Goal: Task Accomplishment & Management: Use online tool/utility

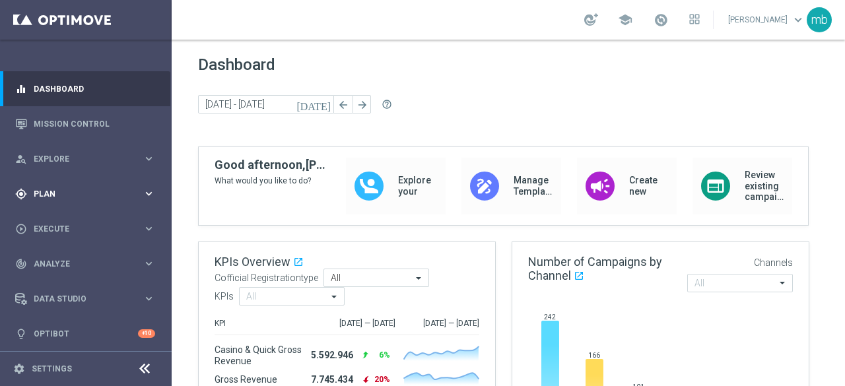
click at [148, 193] on icon "keyboard_arrow_right" at bounding box center [149, 194] width 13 height 13
click at [75, 223] on link "Target Groups" at bounding box center [85, 221] width 103 height 11
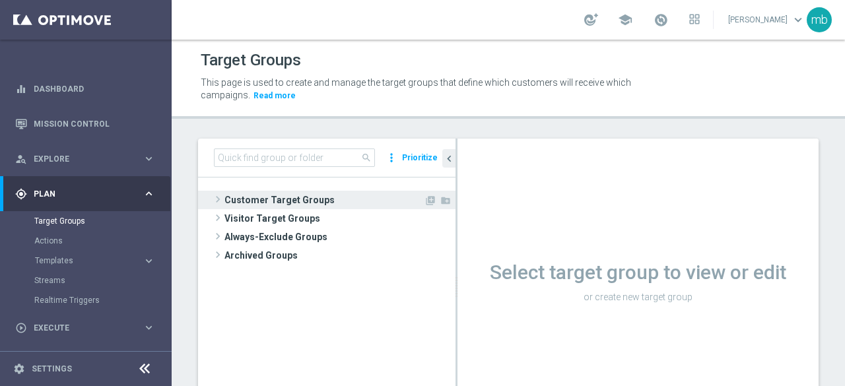
click at [220, 197] on span at bounding box center [217, 200] width 13 height 16
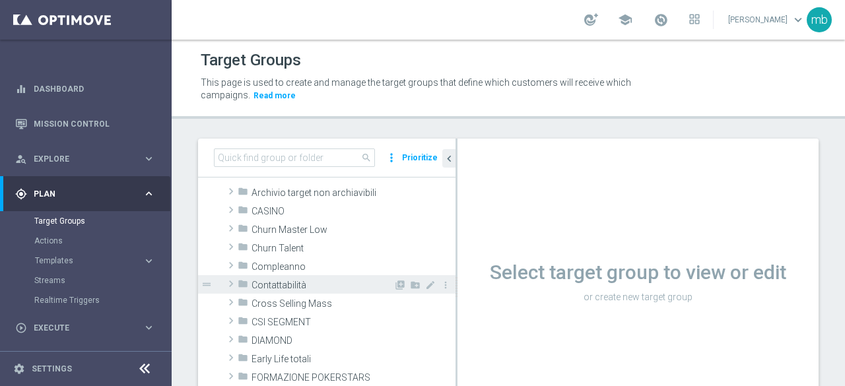
scroll to position [66, 0]
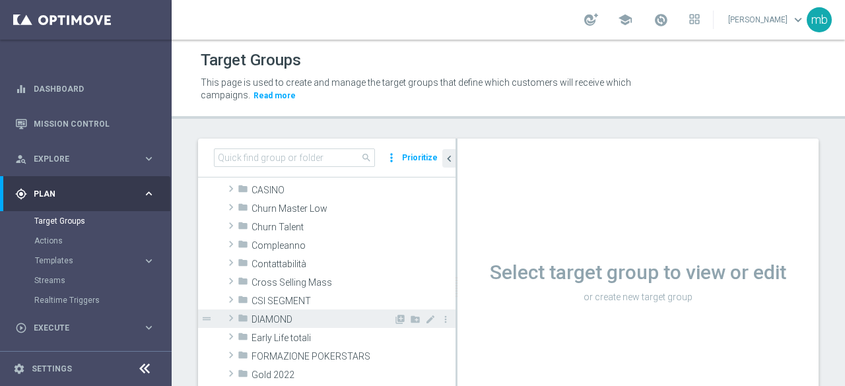
click at [230, 317] on span at bounding box center [231, 318] width 13 height 16
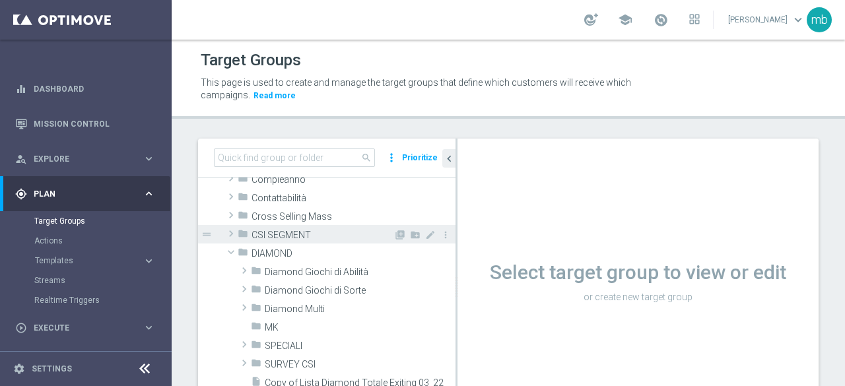
scroll to position [198, 0]
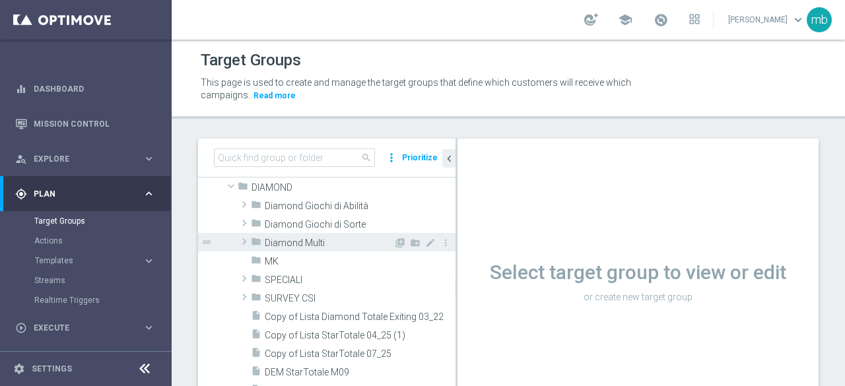
click at [243, 242] on span at bounding box center [244, 242] width 13 height 16
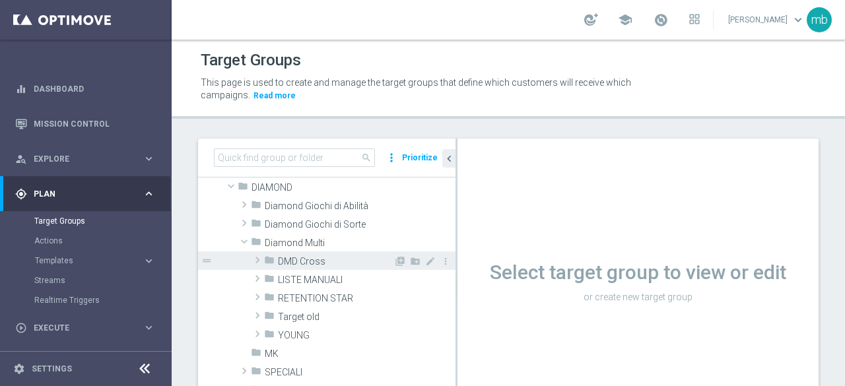
click at [258, 261] on span at bounding box center [257, 260] width 13 height 16
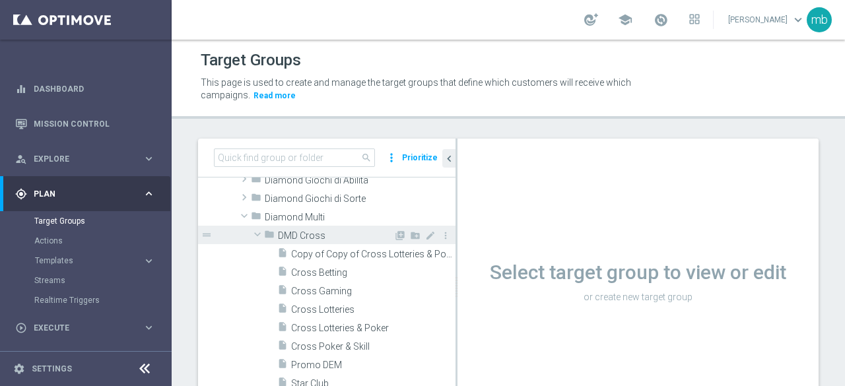
scroll to position [264, 0]
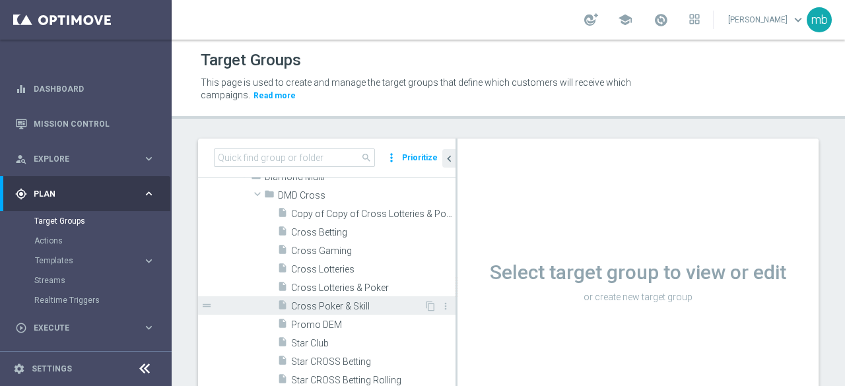
click at [308, 305] on span "Cross Poker & Skill" at bounding box center [357, 306] width 133 height 11
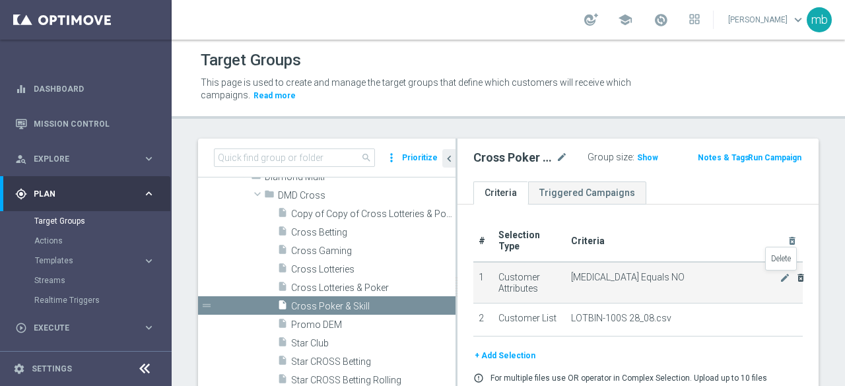
click at [796, 277] on icon "delete_forever" at bounding box center [801, 278] width 11 height 11
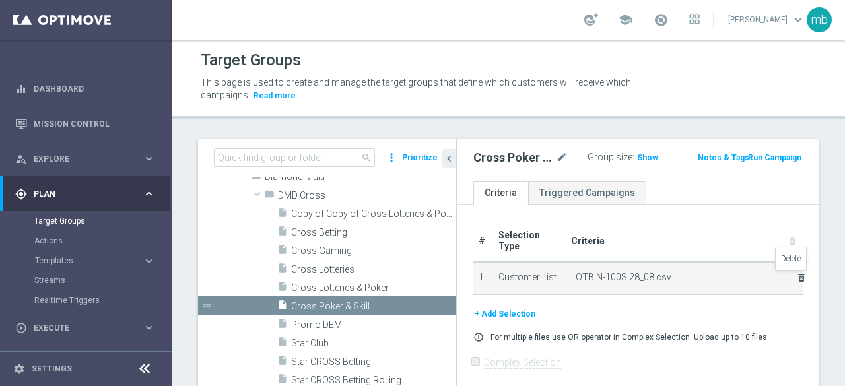
click at [797, 279] on icon "delete_forever" at bounding box center [802, 278] width 11 height 11
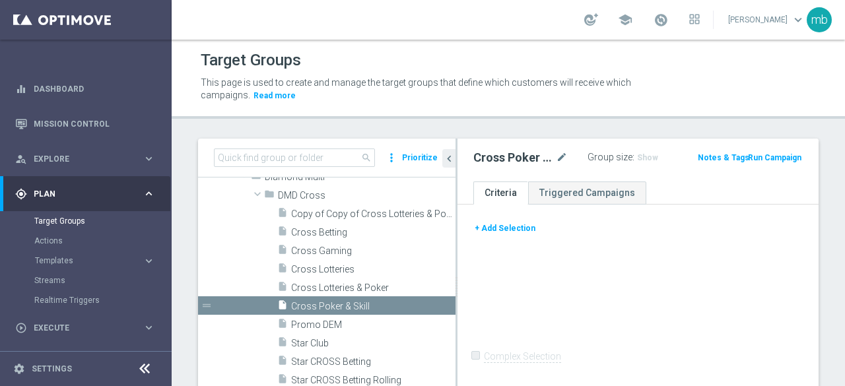
click at [490, 228] on button "+ Add Selection" at bounding box center [505, 228] width 63 height 15
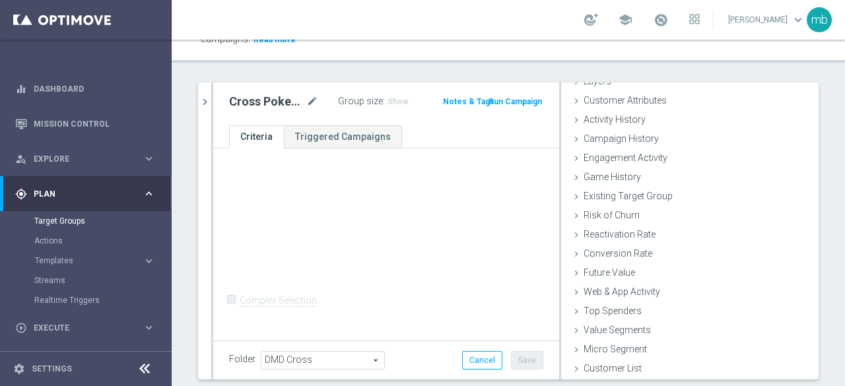
scroll to position [94, 0]
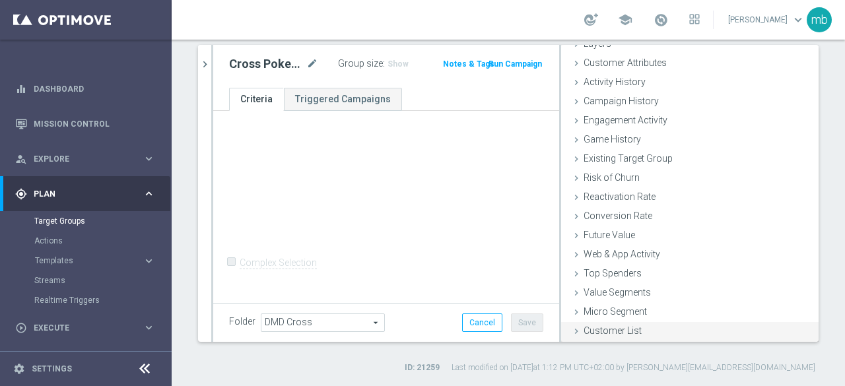
click at [604, 330] on span "Customer List" at bounding box center [613, 331] width 58 height 11
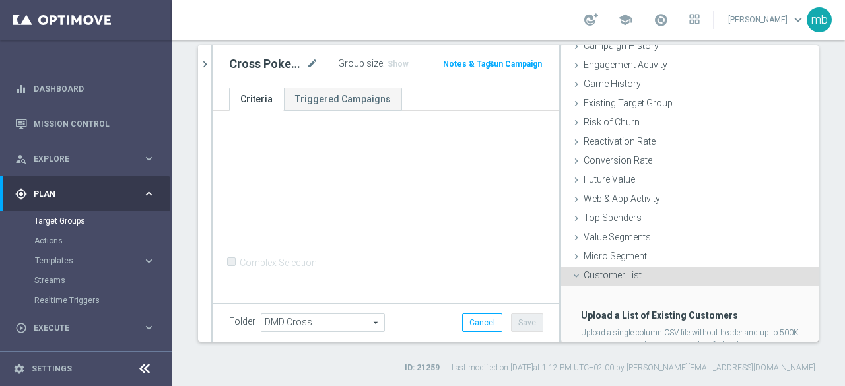
scroll to position [181, 0]
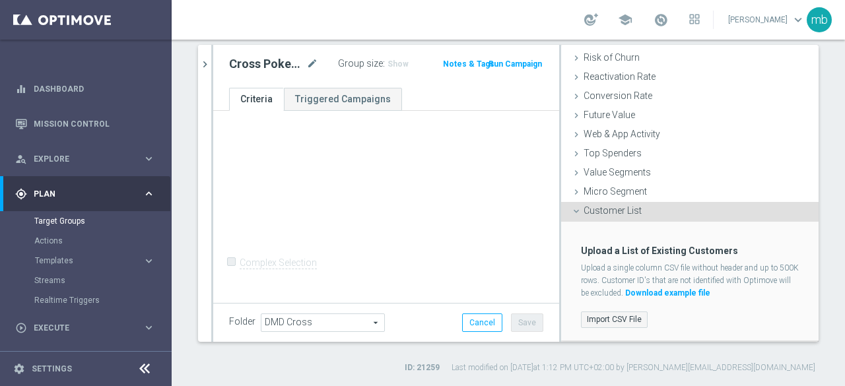
click at [602, 319] on label "Import CSV File" at bounding box center [614, 320] width 67 height 17
click at [0, 0] on input "Import CSV File" at bounding box center [0, 0] width 0 height 0
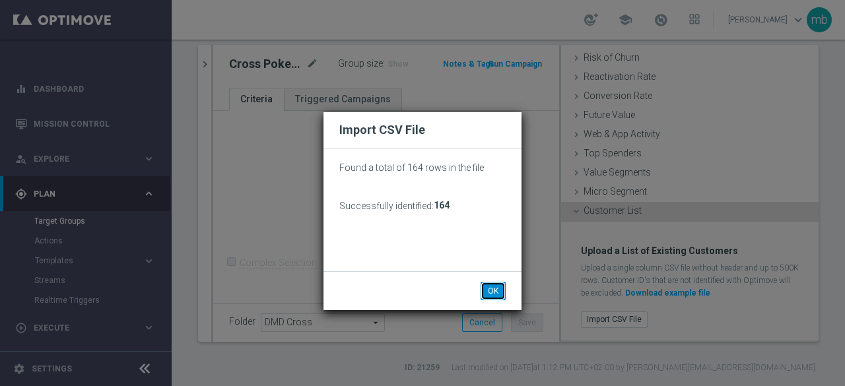
click at [493, 291] on button "OK" at bounding box center [493, 291] width 25 height 18
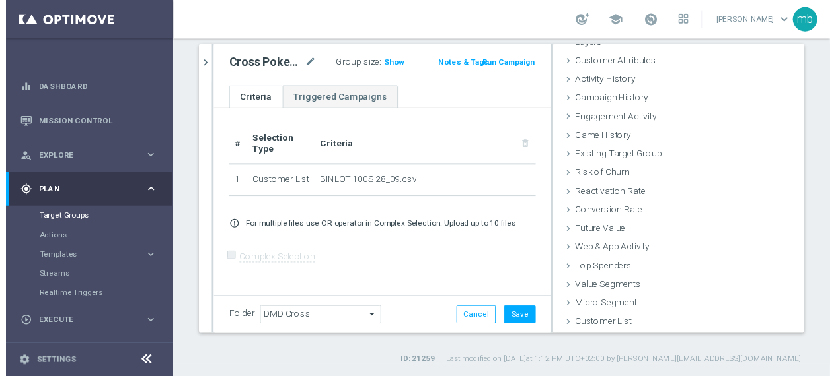
scroll to position [61, 0]
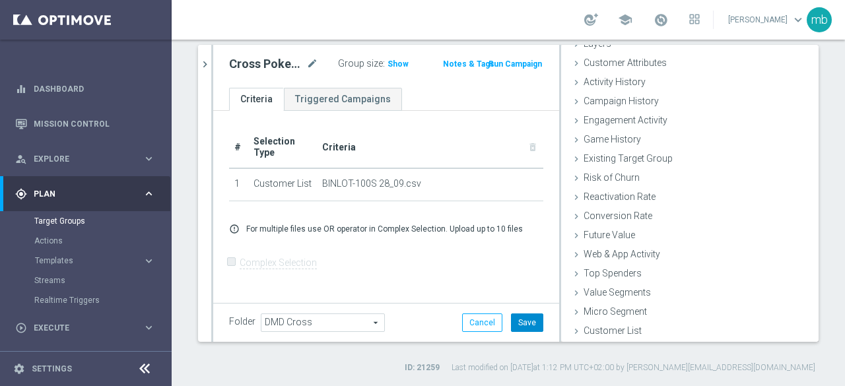
click at [522, 328] on button "Save" at bounding box center [527, 323] width 32 height 18
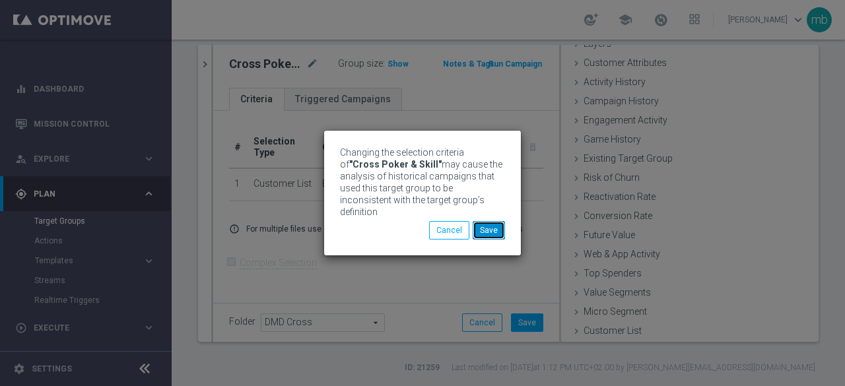
click at [491, 222] on button "Save" at bounding box center [489, 230] width 32 height 18
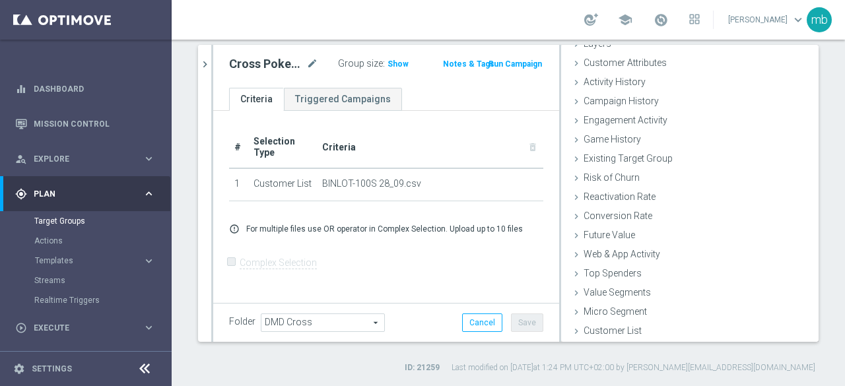
click at [516, 61] on button "Run Campaign" at bounding box center [515, 64] width 56 height 15
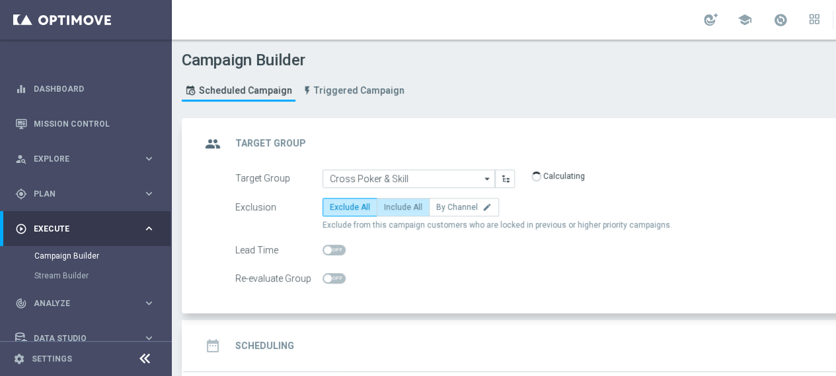
click at [394, 211] on span "Include All" at bounding box center [403, 207] width 38 height 9
click at [392, 211] on input "Include All" at bounding box center [388, 209] width 9 height 9
radio input "true"
click at [248, 346] on h2 "Scheduling" at bounding box center [264, 346] width 59 height 13
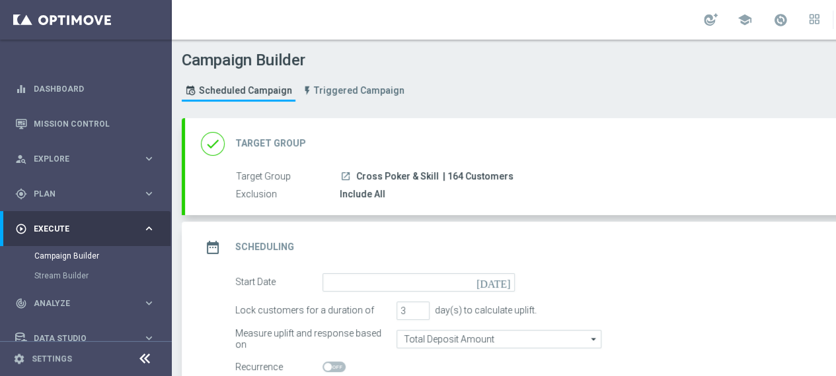
click at [501, 279] on icon "[DATE]" at bounding box center [495, 280] width 39 height 15
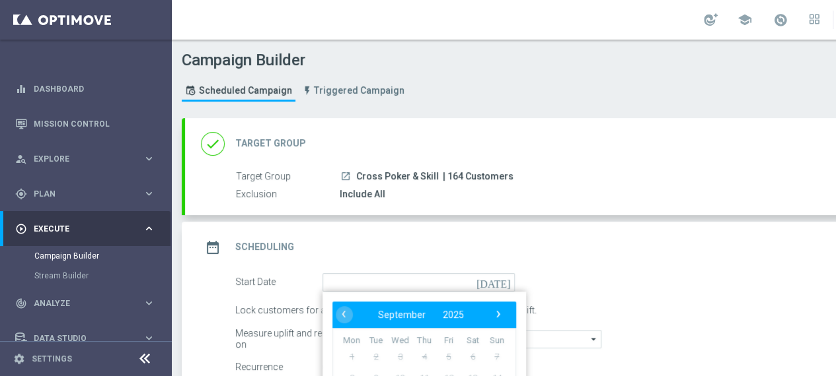
scroll to position [66, 0]
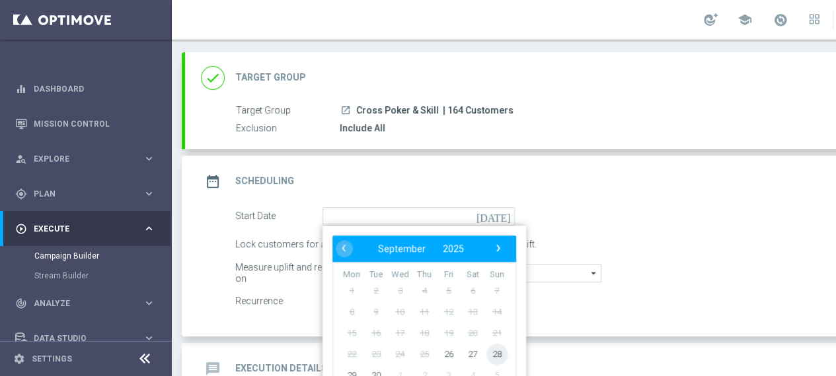
click at [495, 353] on span "28" at bounding box center [496, 353] width 21 height 21
type input "[DATE]"
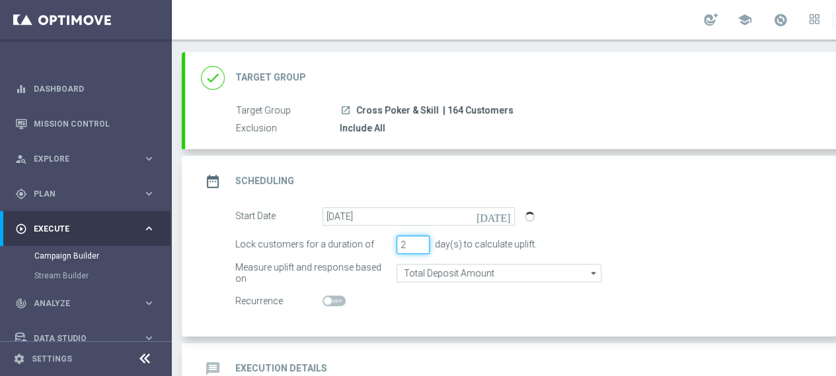
type input "2"
click at [417, 246] on input "2" at bounding box center [412, 245] width 33 height 18
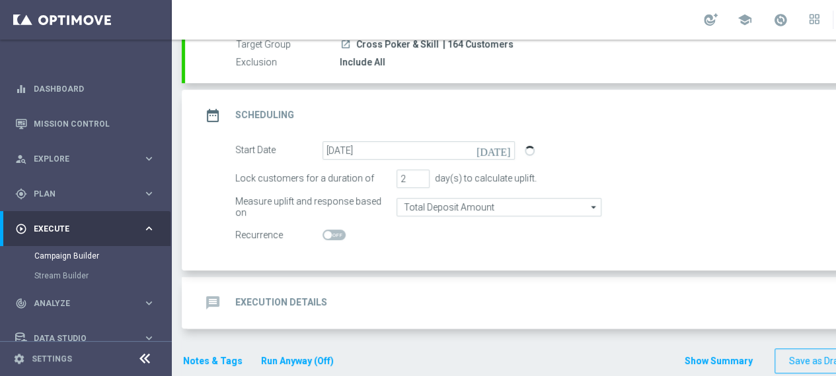
click at [296, 298] on h2 "Execution Details" at bounding box center [281, 303] width 92 height 13
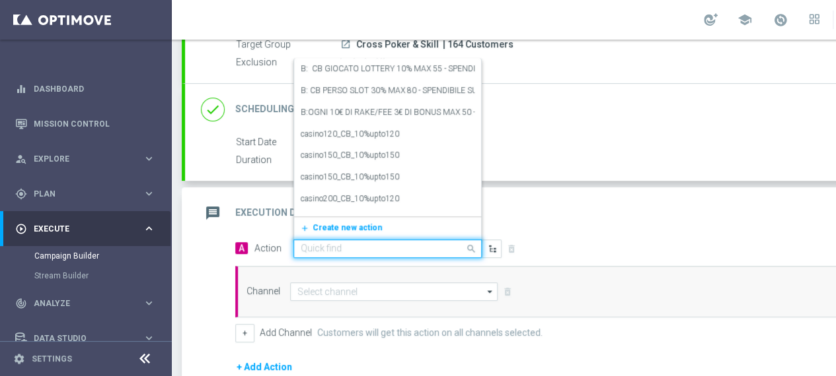
click at [429, 248] on input "text" at bounding box center [374, 249] width 147 height 11
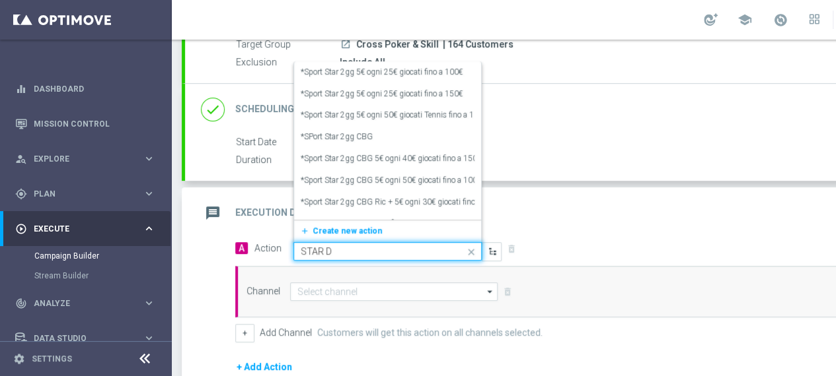
type input "STAR DE"
click at [334, 205] on label "STAR DEP CROSS" at bounding box center [333, 202] width 64 height 11
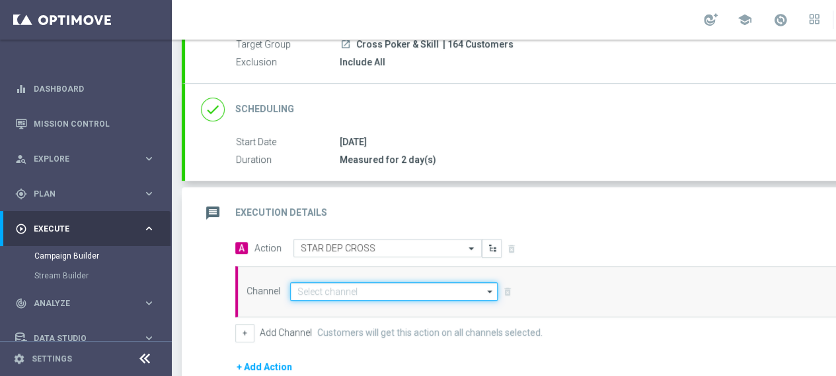
click at [398, 294] on input at bounding box center [393, 292] width 207 height 18
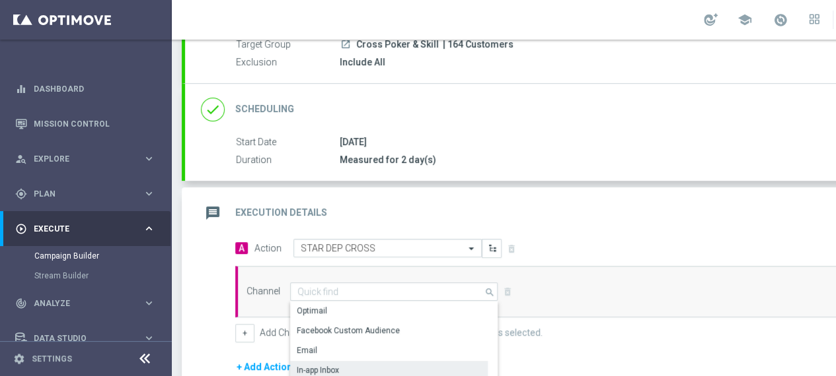
click at [355, 367] on div "In-app Inbox" at bounding box center [388, 370] width 197 height 18
type input "In-app Inbox"
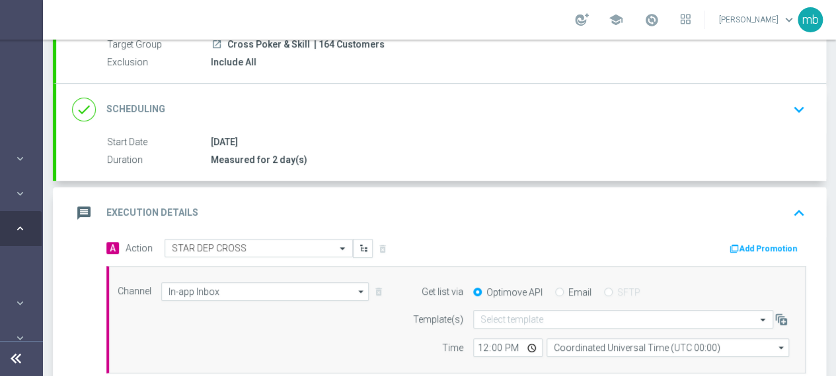
click at [749, 246] on button "Add Promotion" at bounding box center [764, 249] width 73 height 15
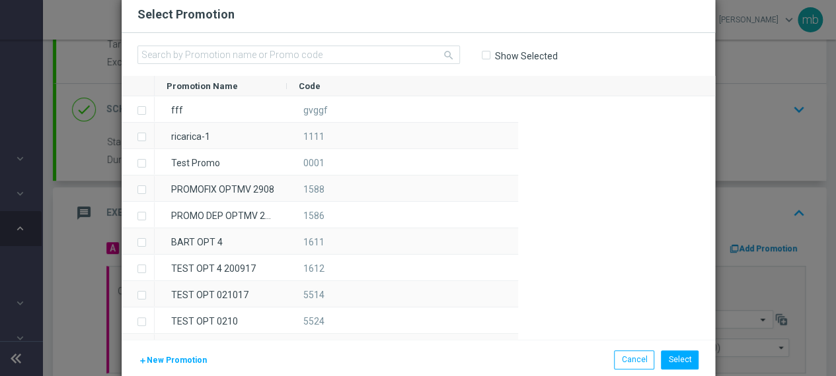
scroll to position [0, 129]
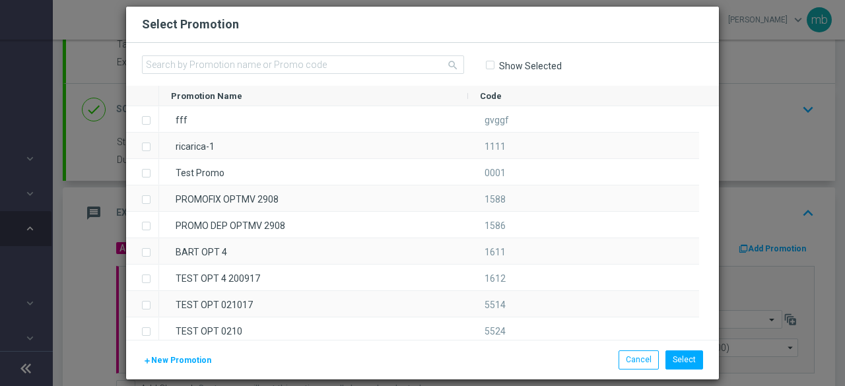
click at [181, 361] on span "New Promotion" at bounding box center [181, 360] width 60 height 9
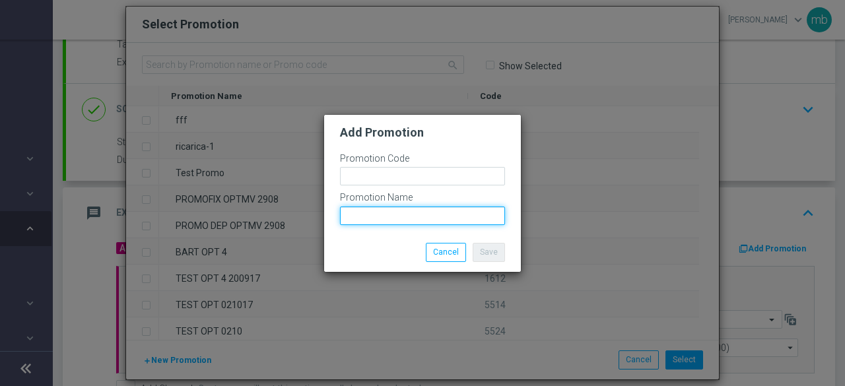
click at [369, 216] on input "text" at bounding box center [422, 216] width 165 height 18
paste input "BINLOT-100S"
type input "BINLOT-100S"
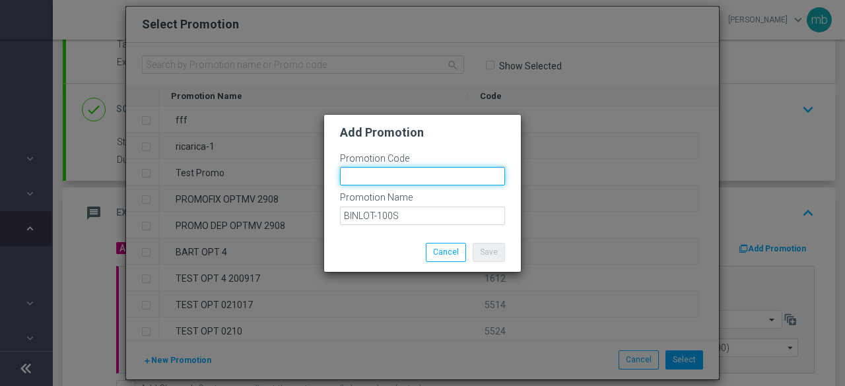
click at [382, 175] on input "text" at bounding box center [422, 176] width 165 height 18
paste input "335263"
type input "335263"
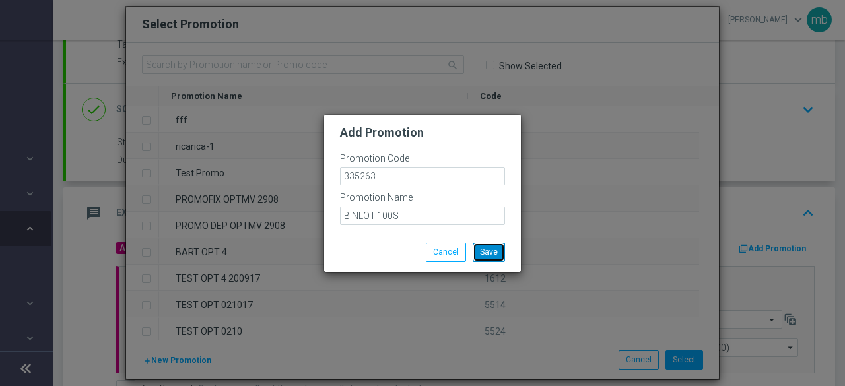
click at [495, 253] on button "Save" at bounding box center [489, 252] width 32 height 18
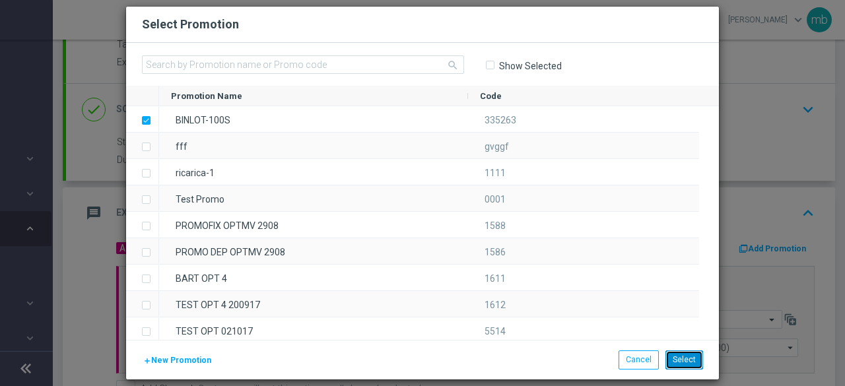
click at [684, 359] on button "Select" at bounding box center [685, 360] width 38 height 18
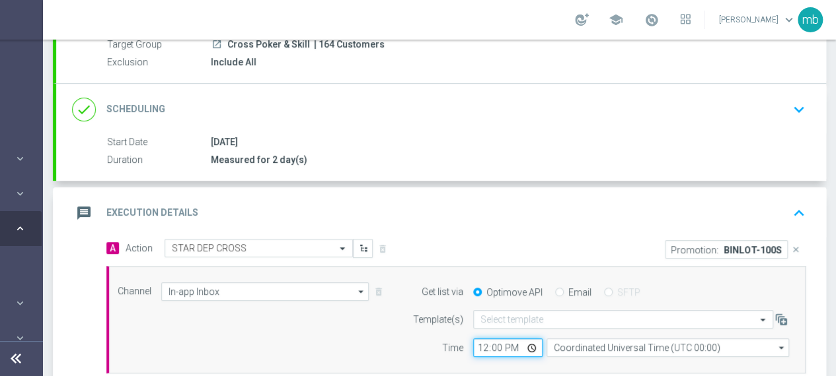
click at [529, 347] on input "12:00" at bounding box center [507, 348] width 69 height 18
type input "08:00"
click at [394, 344] on div "Channel In-app Inbox In-app Inbox arrow_drop_down Show Selected 1 of 20 Optimail" at bounding box center [453, 320] width 691 height 75
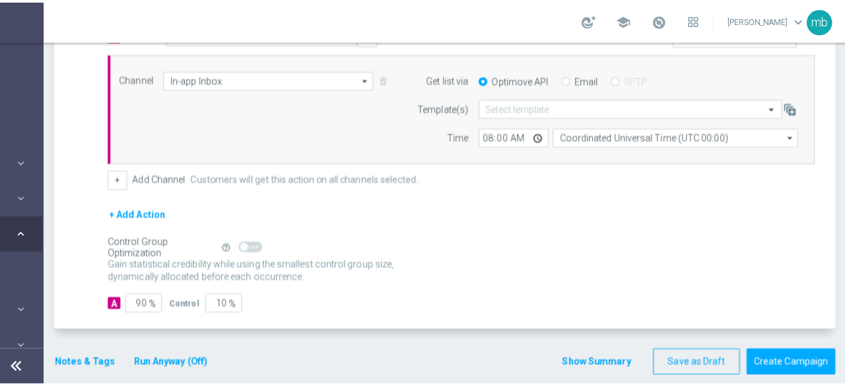
scroll to position [349, 0]
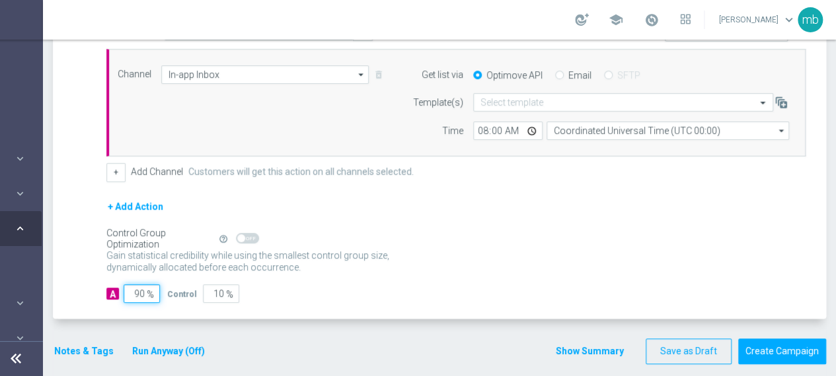
drag, startPoint x: 144, startPoint y: 291, endPoint x: 129, endPoint y: 291, distance: 15.2
click at [129, 291] on input "90" at bounding box center [142, 294] width 36 height 18
type input "1"
type input "99"
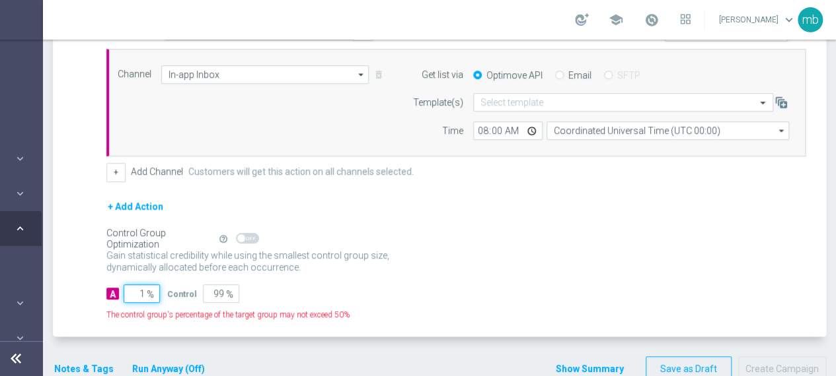
type input "10"
type input "90"
type input "100"
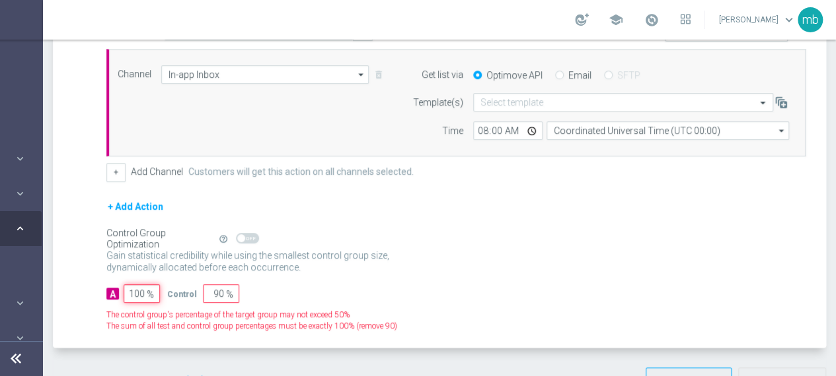
type input "0"
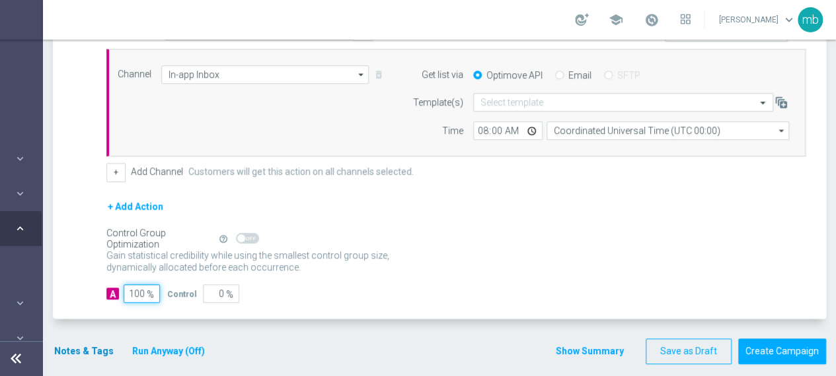
type input "100"
click at [79, 351] on button "Notes & Tags" at bounding box center [84, 351] width 62 height 17
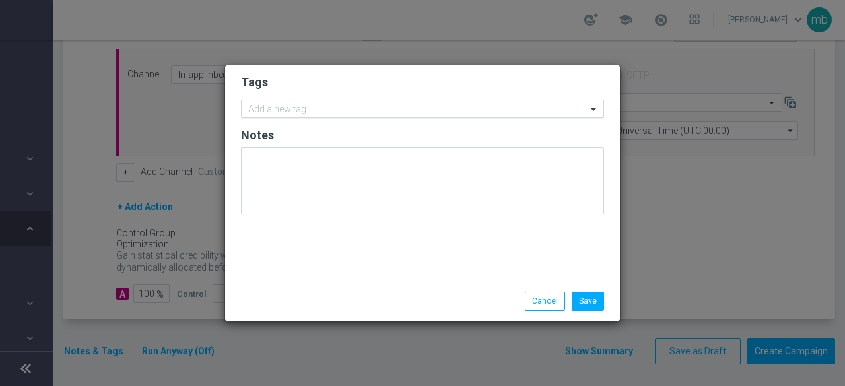
click at [283, 110] on input "text" at bounding box center [417, 109] width 339 height 11
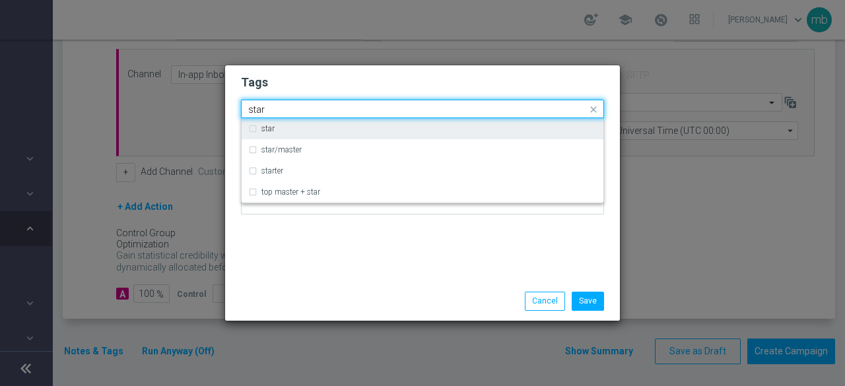
click at [275, 129] on div "star" at bounding box center [430, 129] width 336 height 8
type input "star"
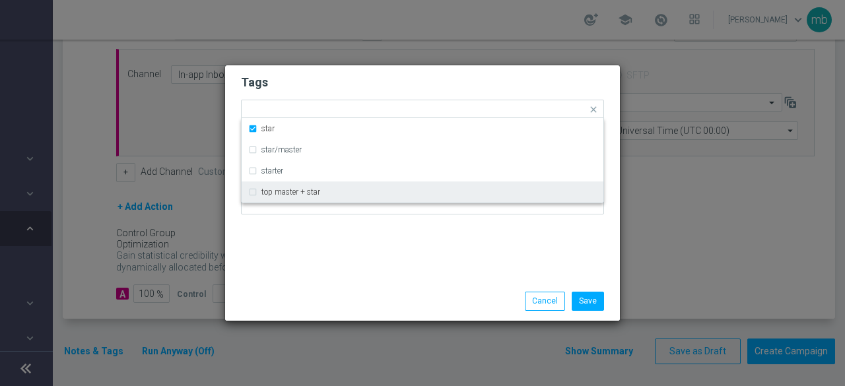
click at [289, 255] on div "Tags Quick find × star star star/master starter top master + star Notes" at bounding box center [422, 173] width 395 height 217
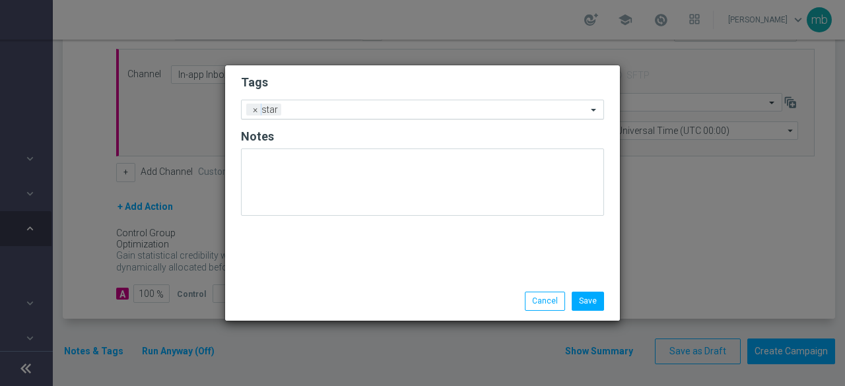
click at [321, 110] on input "text" at bounding box center [437, 110] width 301 height 11
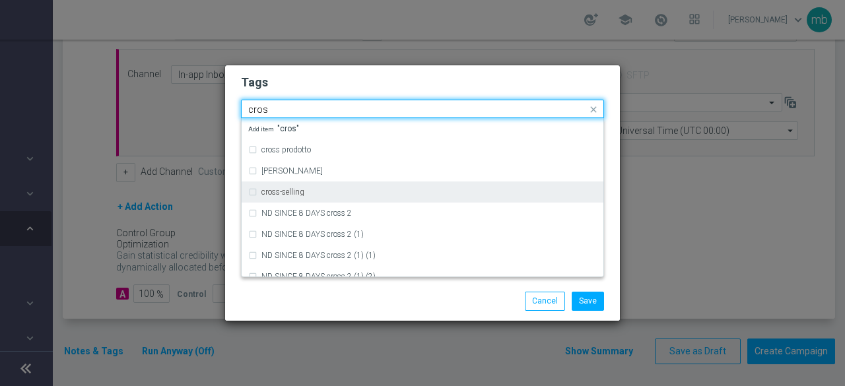
click at [293, 192] on label "cross-selling" at bounding box center [283, 192] width 43 height 8
type input "cros"
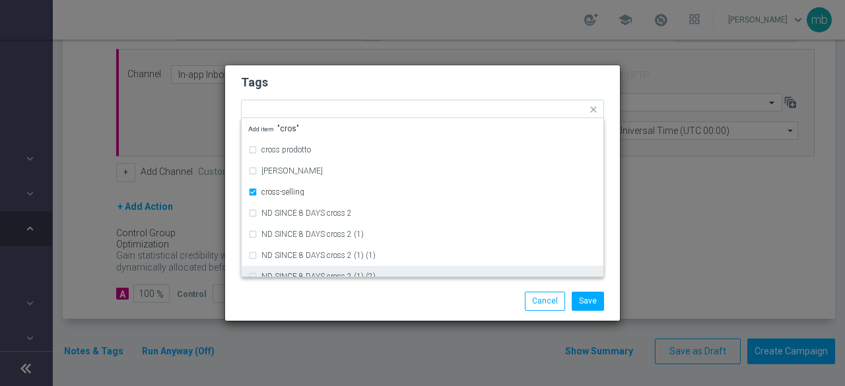
click at [330, 290] on div "Save Cancel" at bounding box center [422, 301] width 395 height 38
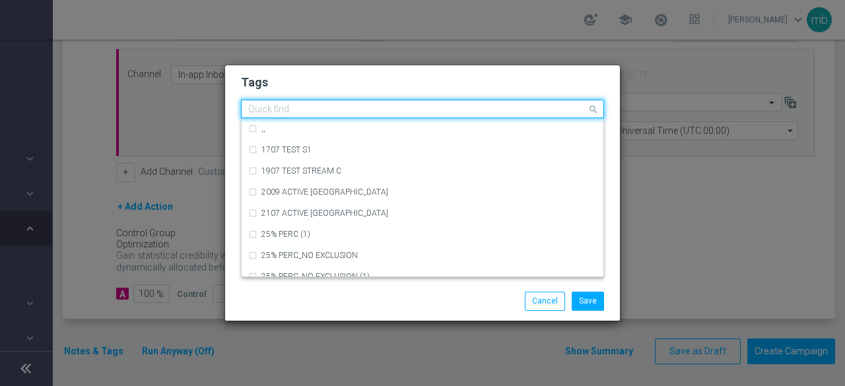
click at [380, 109] on input "text" at bounding box center [417, 109] width 339 height 11
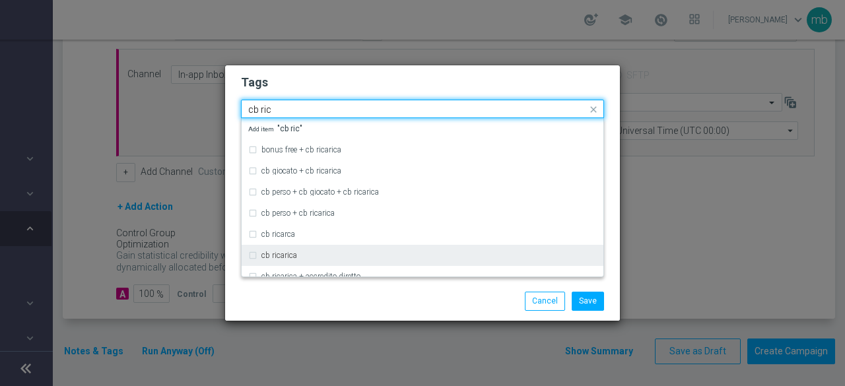
click at [305, 256] on div "cb ricarica" at bounding box center [430, 256] width 336 height 8
type input "cb ric"
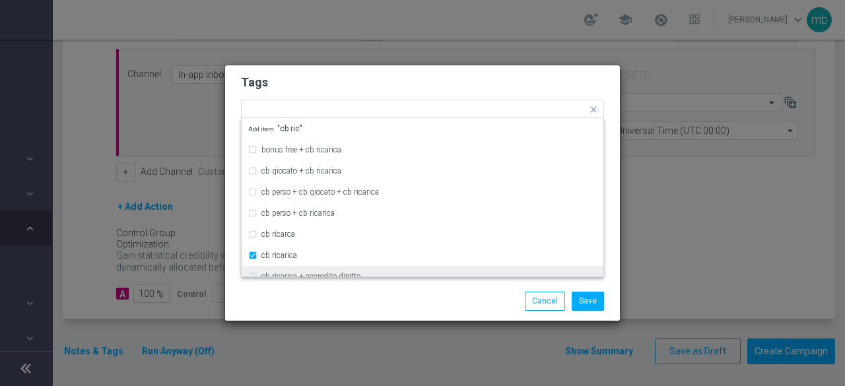
click at [323, 301] on div "Save Cancel" at bounding box center [422, 301] width 383 height 18
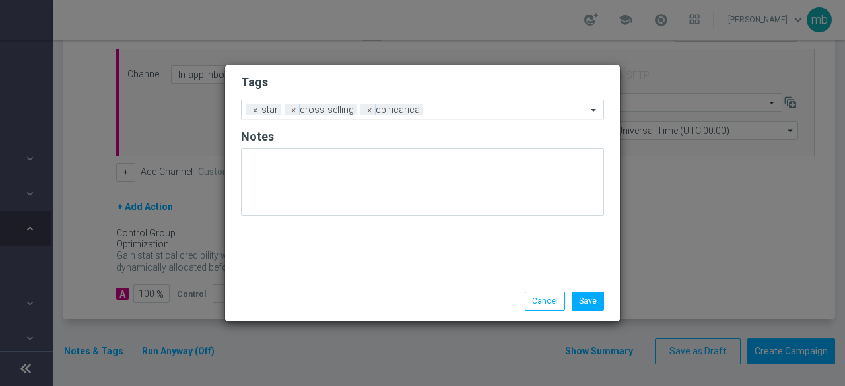
click at [433, 111] on input "text" at bounding box center [508, 110] width 159 height 11
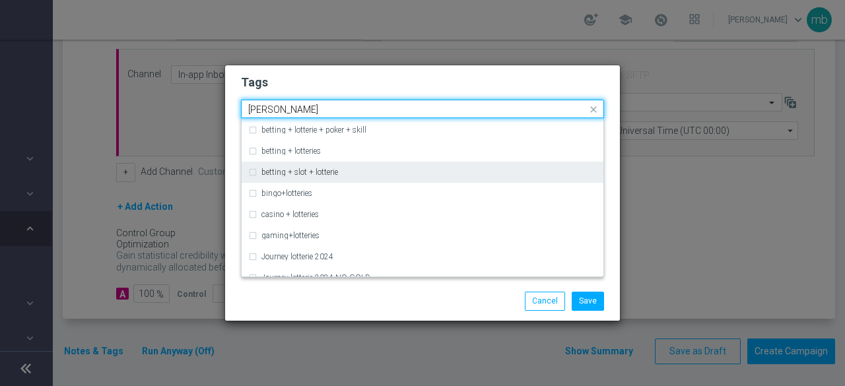
scroll to position [0, 0]
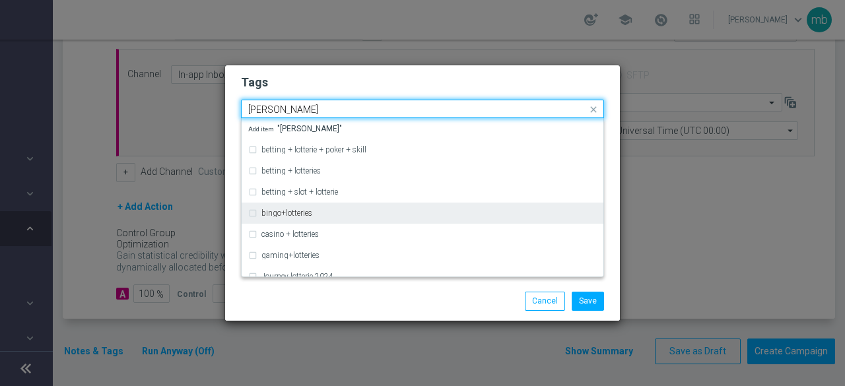
click at [297, 209] on label "bingo+lotteries" at bounding box center [287, 213] width 51 height 8
type input "[PERSON_NAME]"
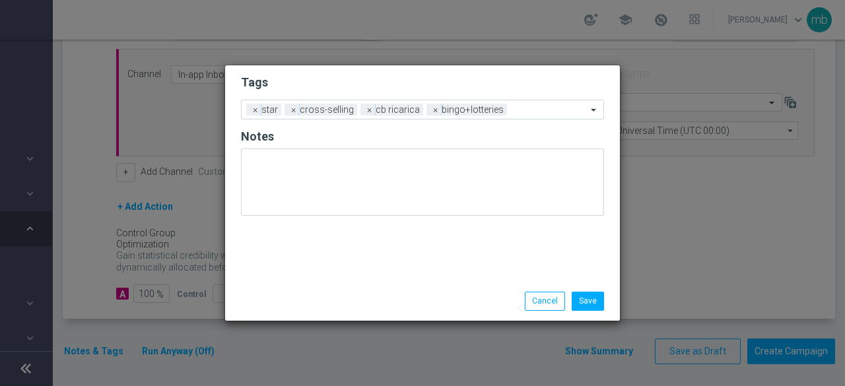
click at [456, 301] on div "Save Cancel" at bounding box center [487, 301] width 256 height 18
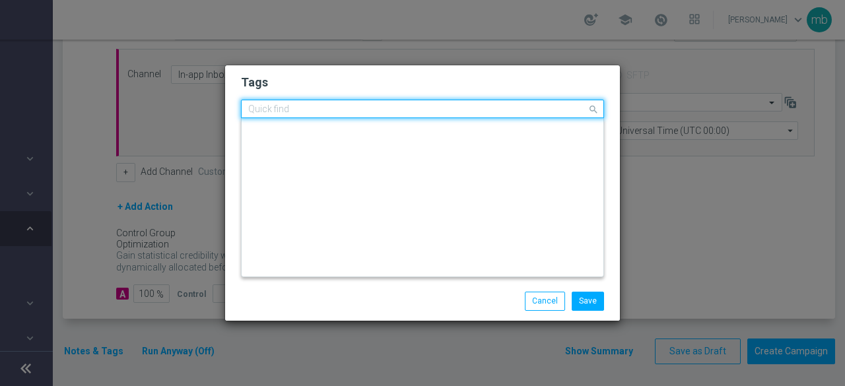
click at [524, 110] on input "text" at bounding box center [417, 109] width 339 height 11
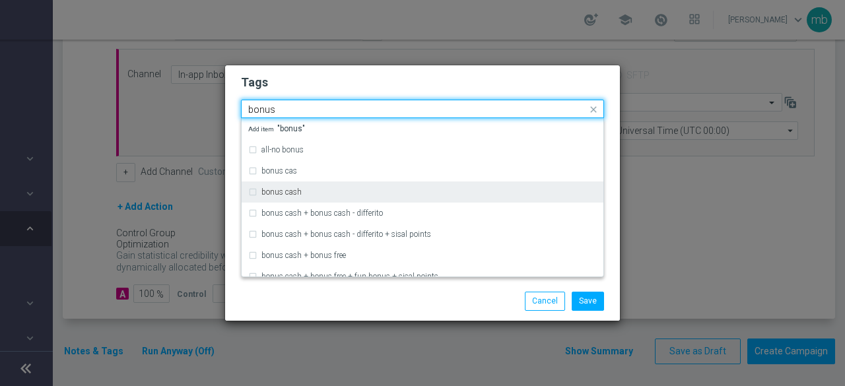
click at [326, 192] on div "bonus cash" at bounding box center [430, 192] width 336 height 8
type input "bonus"
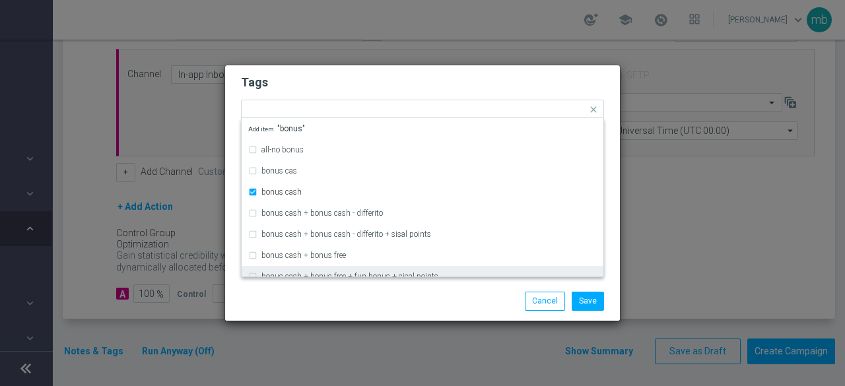
click at [343, 297] on div "Save Cancel" at bounding box center [422, 301] width 383 height 18
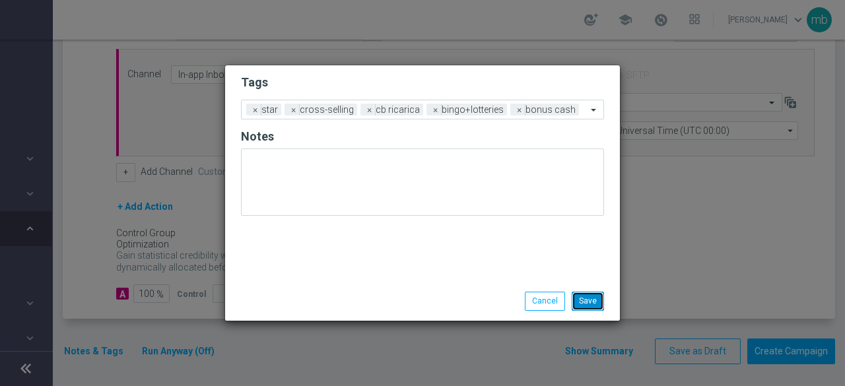
click at [581, 297] on button "Save" at bounding box center [588, 301] width 32 height 18
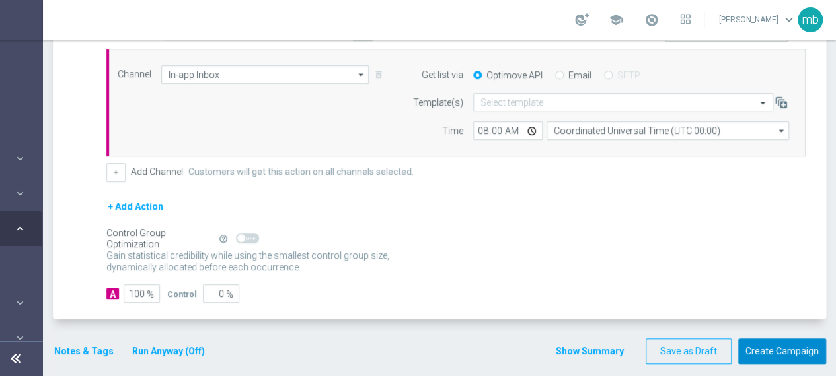
click at [779, 345] on button "Create Campaign" at bounding box center [782, 352] width 88 height 26
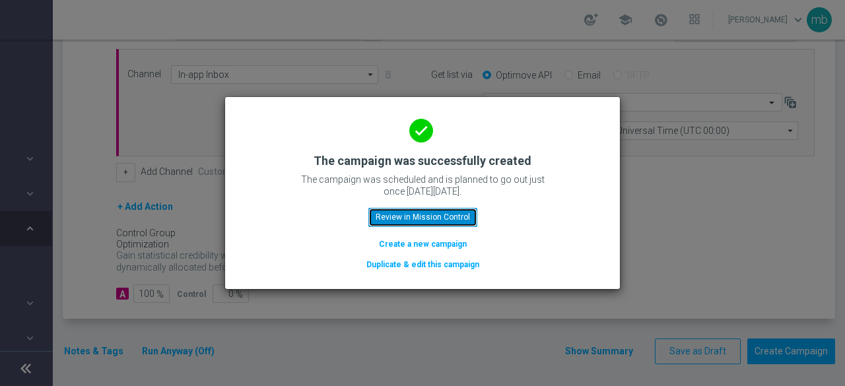
click at [407, 221] on button "Review in Mission Control" at bounding box center [423, 217] width 109 height 18
